Goal: Register for event/course: Sign up to attend an event or enroll in a course

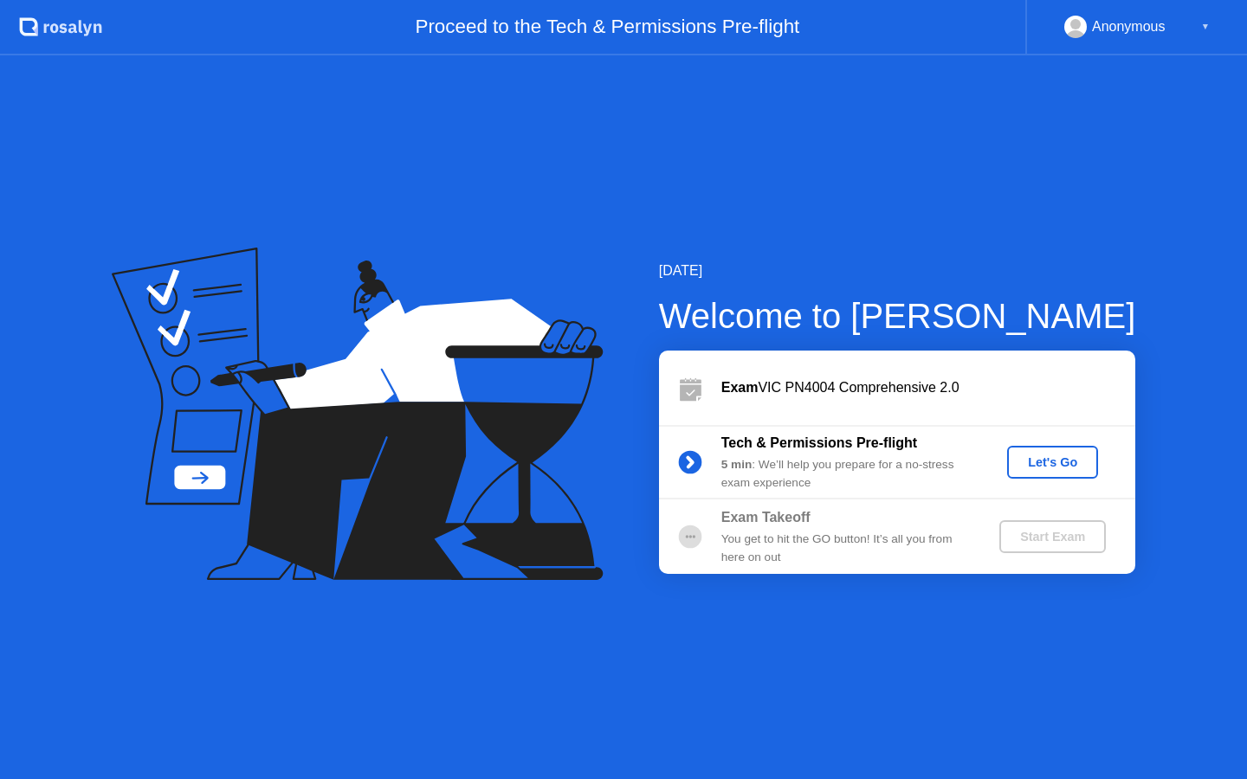
click at [1042, 464] on div "Let's Go" at bounding box center [1052, 462] width 77 height 14
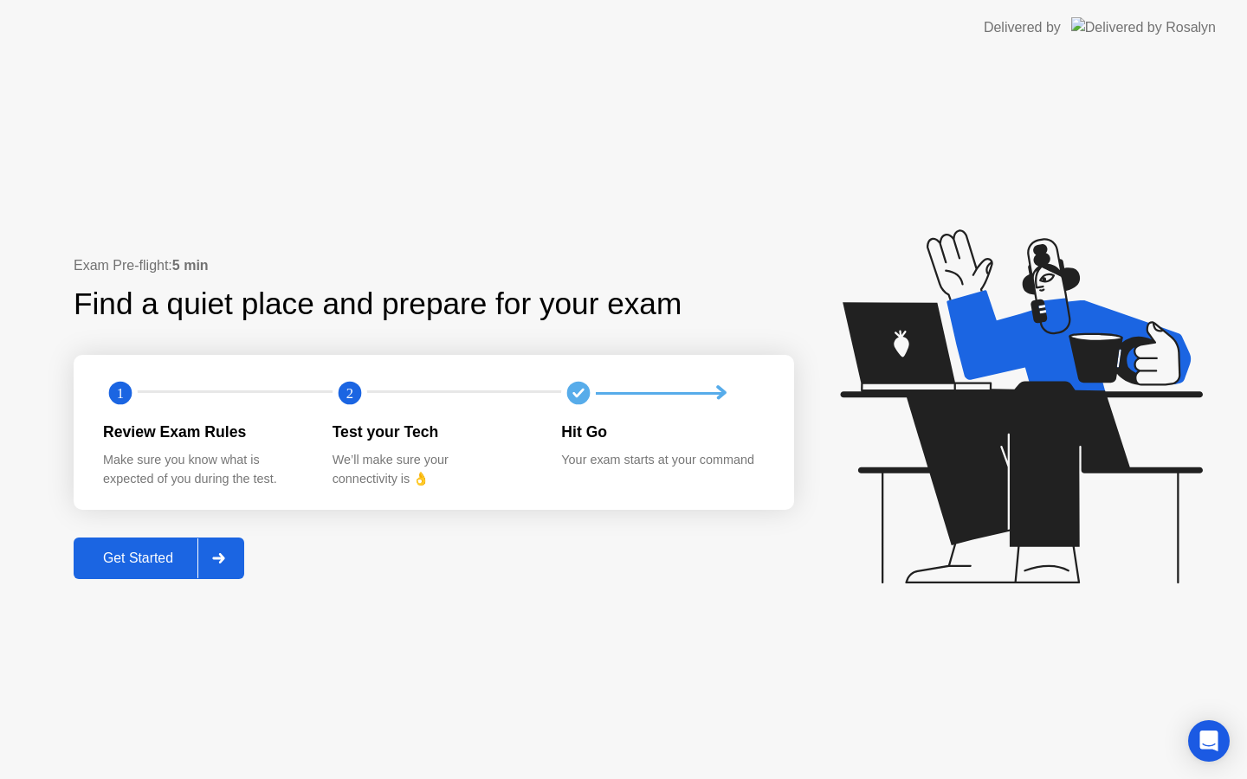
click at [142, 563] on div "Get Started" at bounding box center [138, 559] width 119 height 16
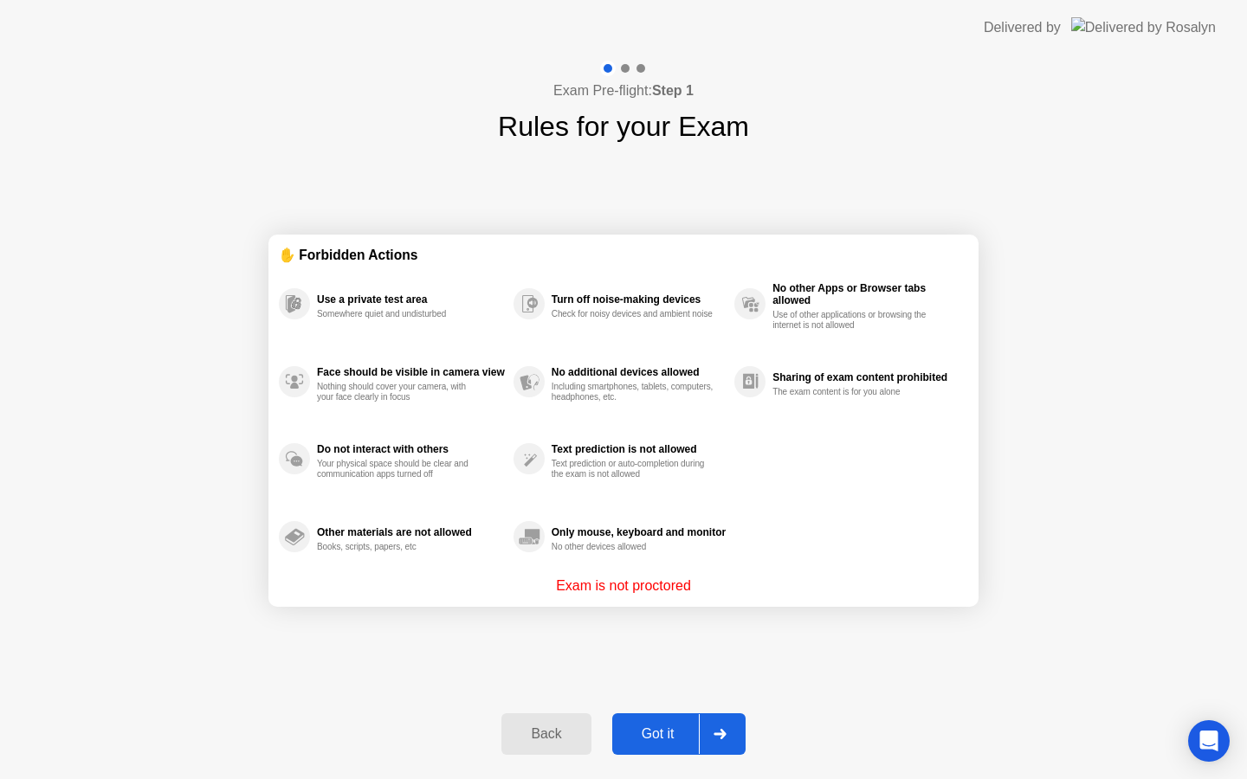
click at [659, 734] on div "Got it" at bounding box center [657, 734] width 81 height 16
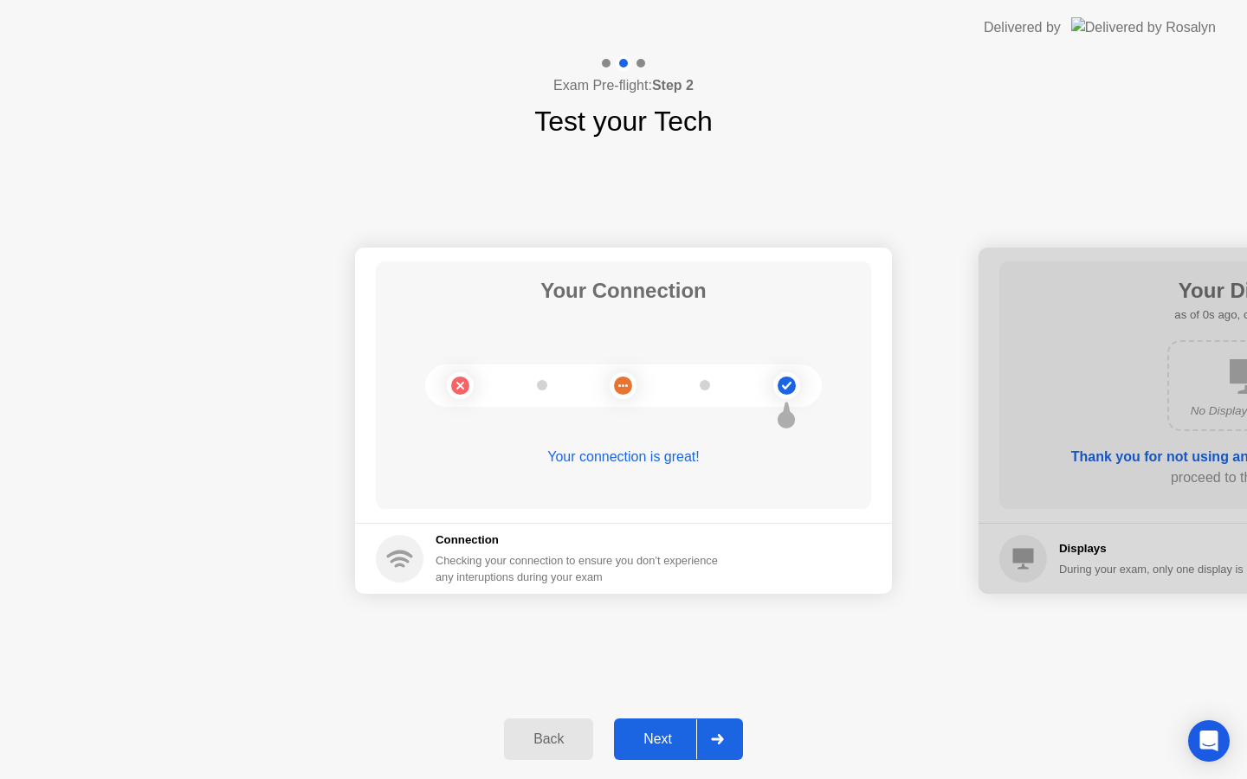
click at [680, 731] on div "Next" at bounding box center [657, 739] width 77 height 16
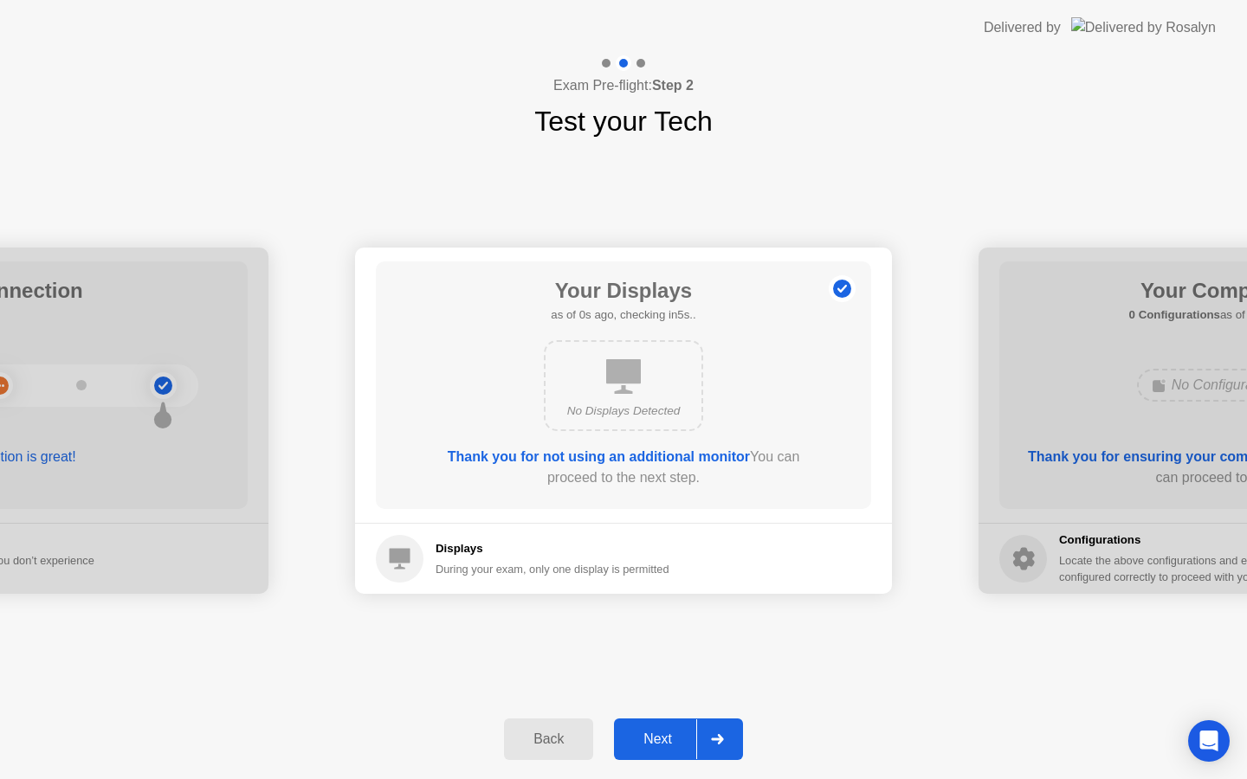
click at [680, 731] on div "Next" at bounding box center [657, 739] width 77 height 16
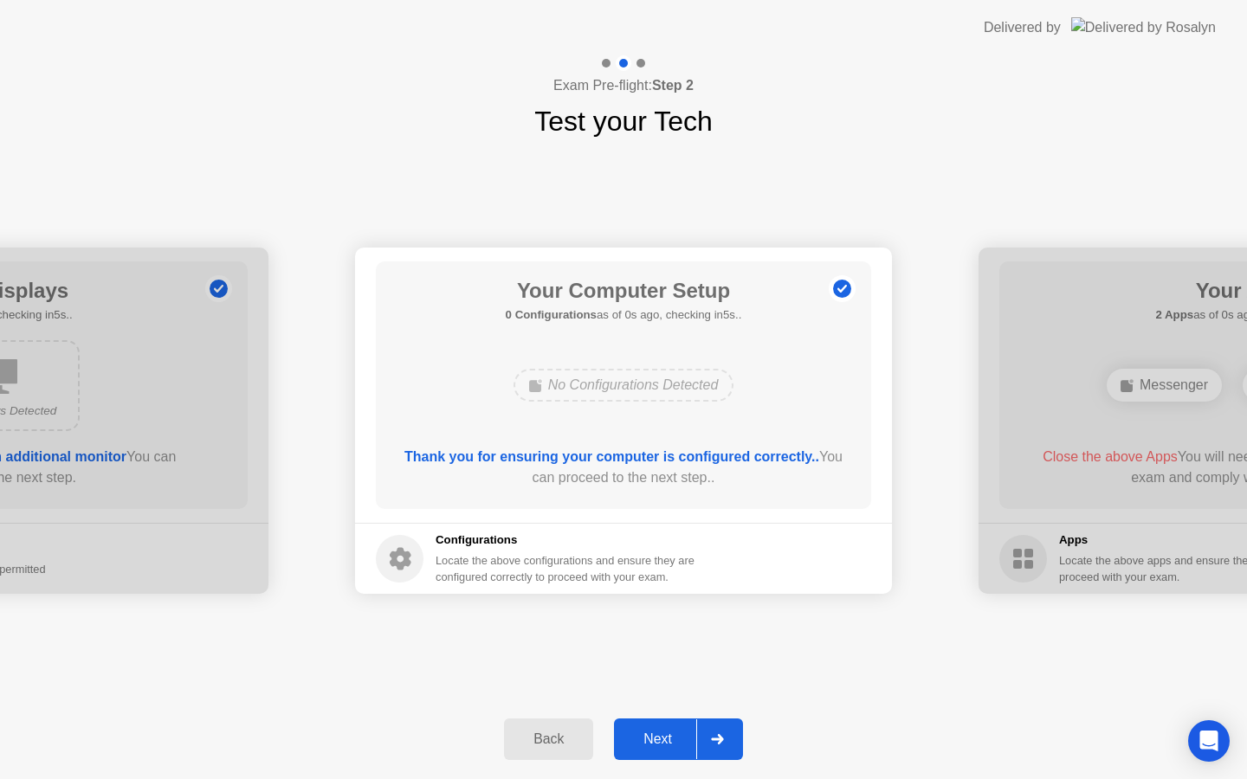
click at [680, 731] on div "Next" at bounding box center [657, 739] width 77 height 16
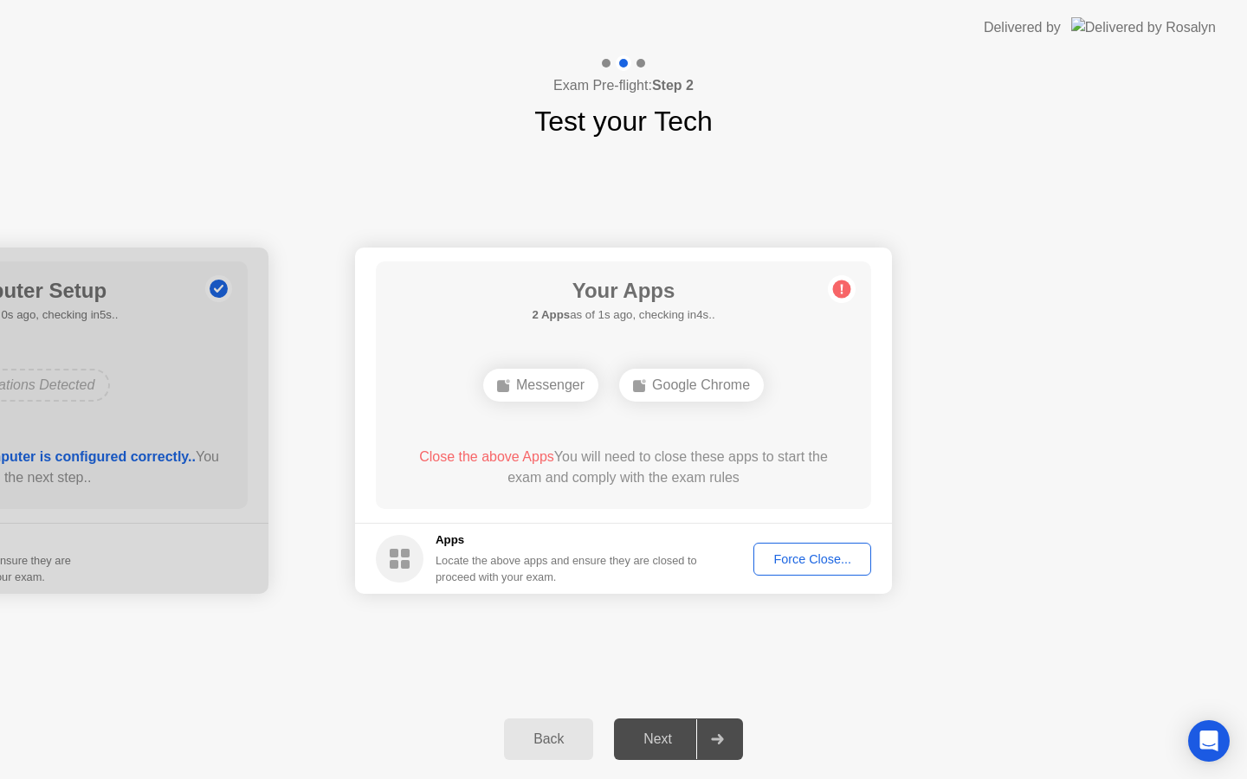
click at [795, 563] on div "Force Close..." at bounding box center [812, 559] width 106 height 14
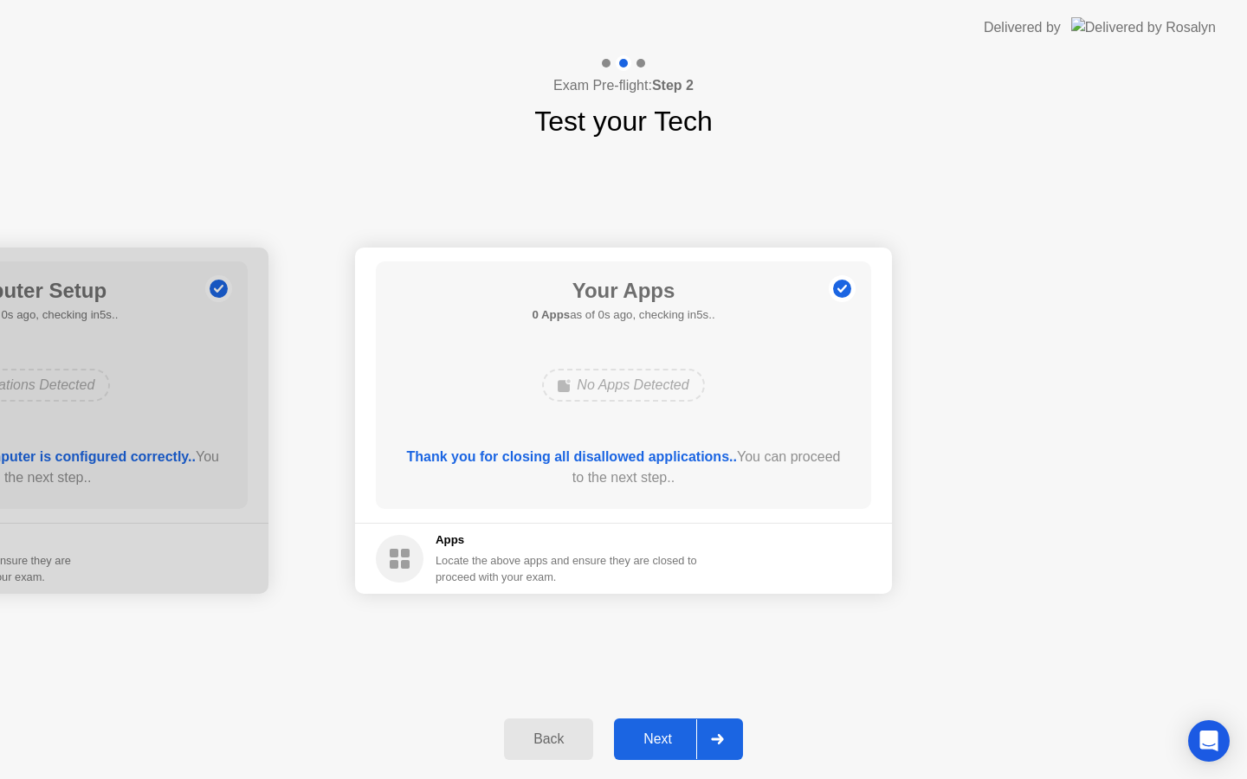
click at [661, 758] on button "Next" at bounding box center [678, 740] width 129 height 42
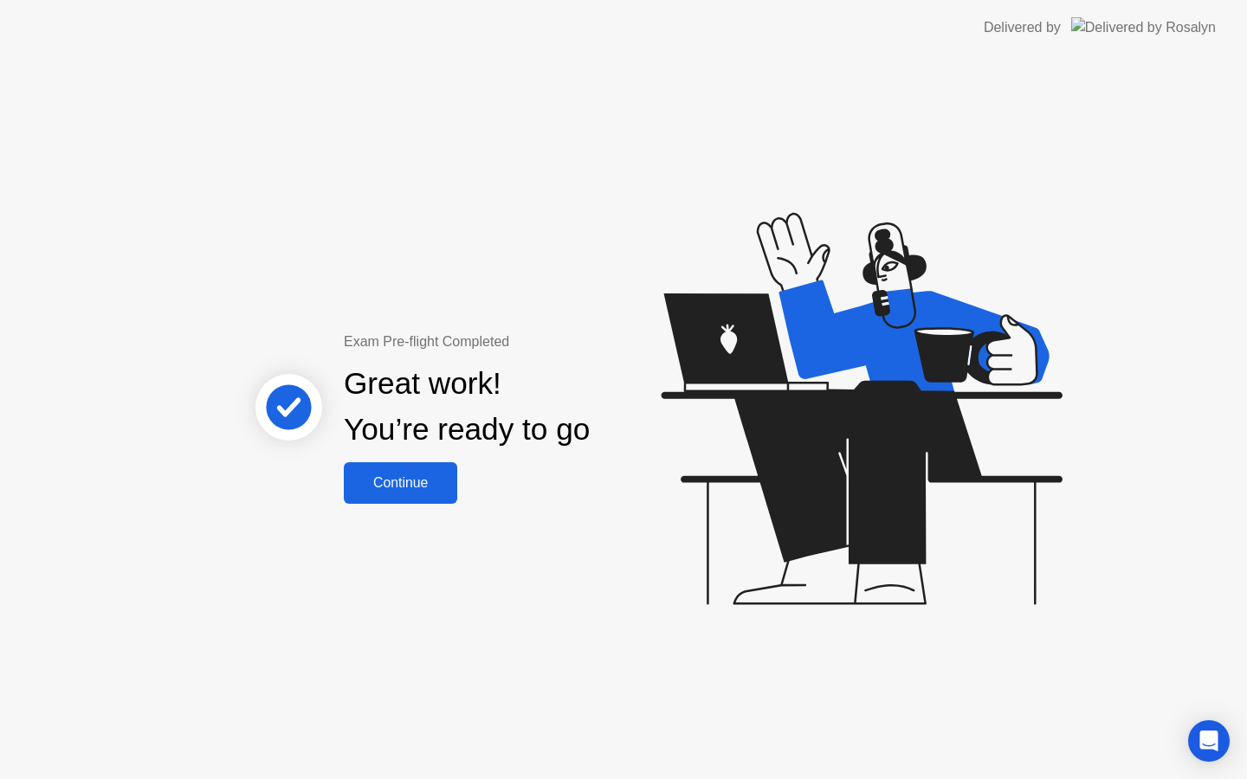
click at [414, 481] on div "Continue" at bounding box center [400, 483] width 103 height 16
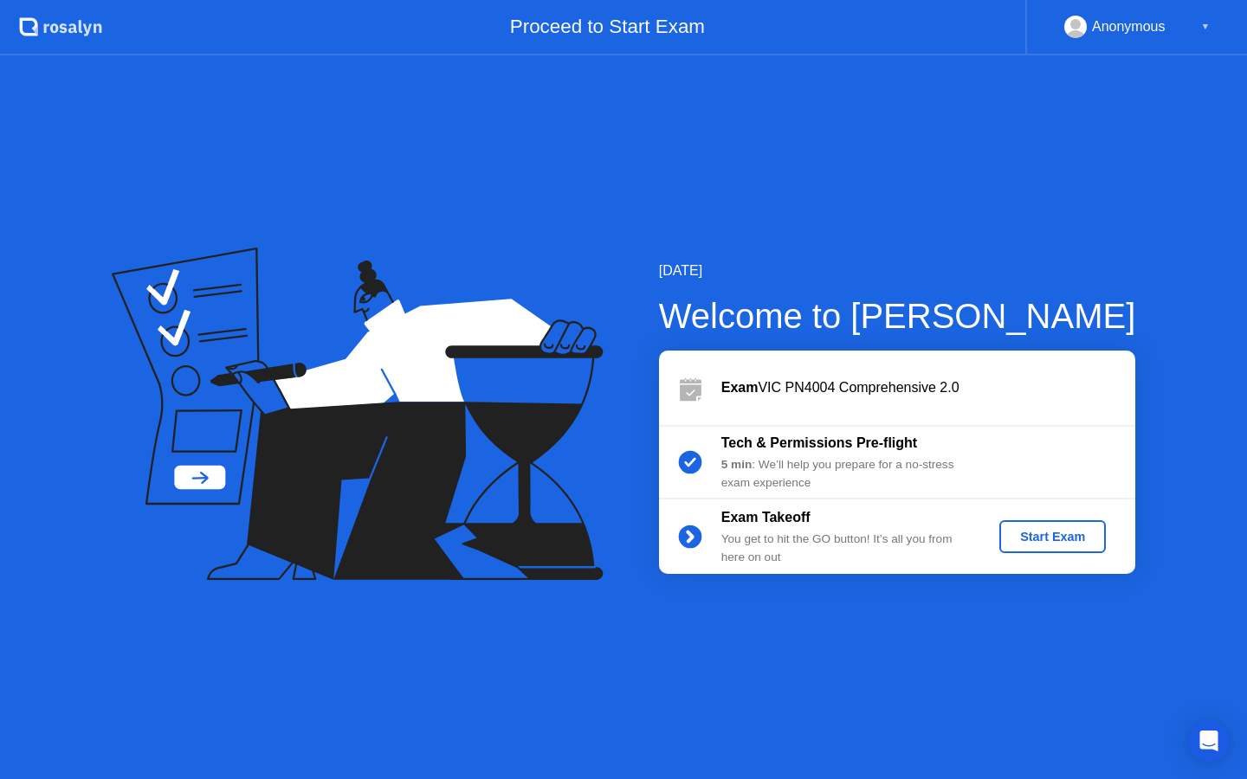
click at [1079, 542] on div "Start Exam" at bounding box center [1052, 537] width 93 height 14
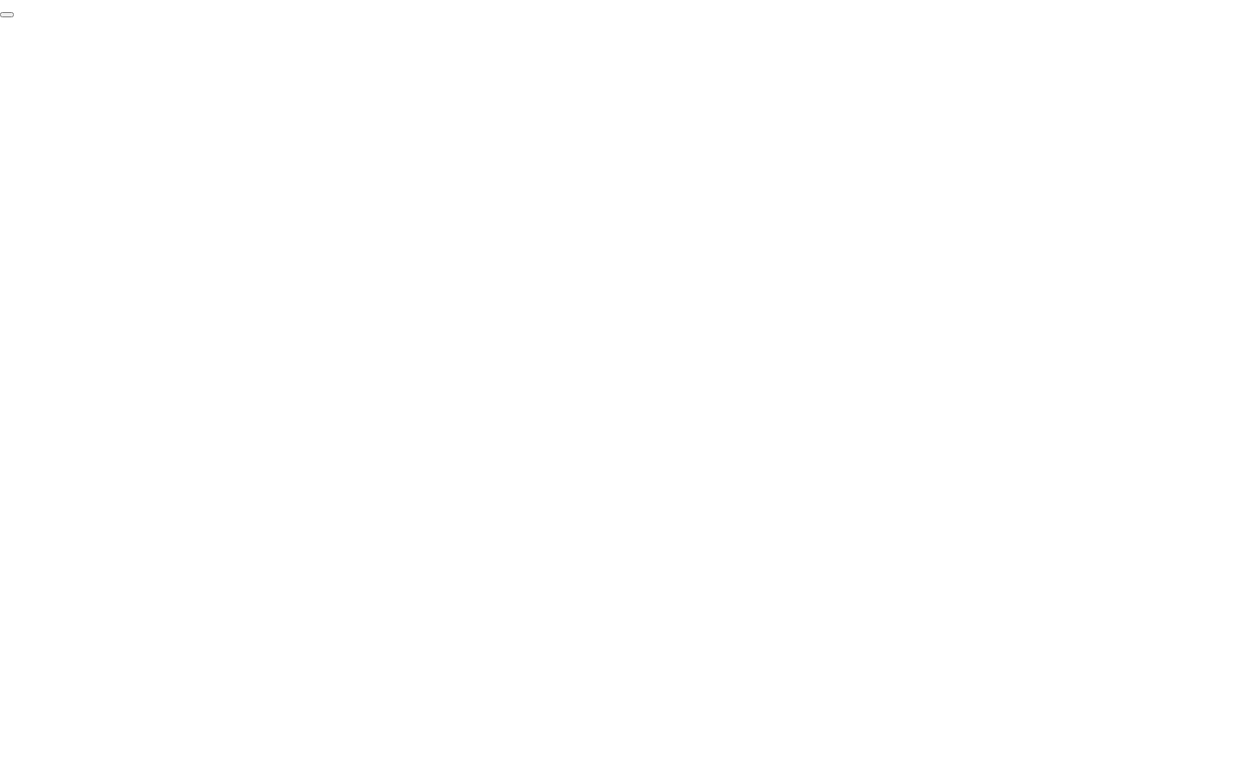
click div "End Proctoring Session"
